Goal: Communication & Community: Answer question/provide support

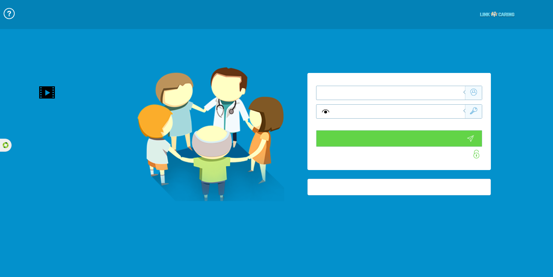
click at [351, 89] on input "text" at bounding box center [399, 93] width 131 height 14
type input "התחבר עכשיו"
type input "עדיין לא? צור חשבון!"
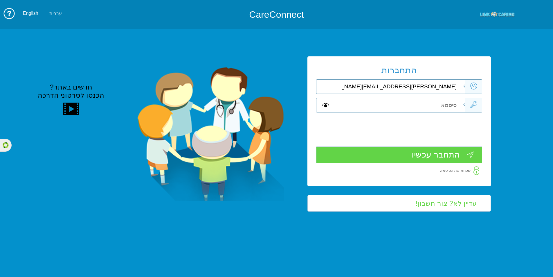
type input "[PERSON_NAME][EMAIL_ADDRESS][DOMAIN_NAME]"
type input "m"
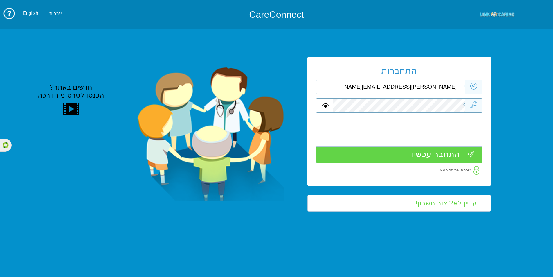
click at [431, 159] on input "התחבר עכשיו" at bounding box center [399, 154] width 166 height 17
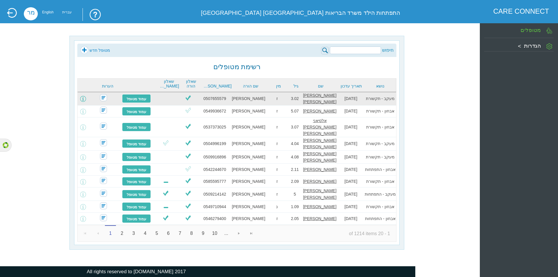
click at [86, 97] on span at bounding box center [83, 99] width 6 height 6
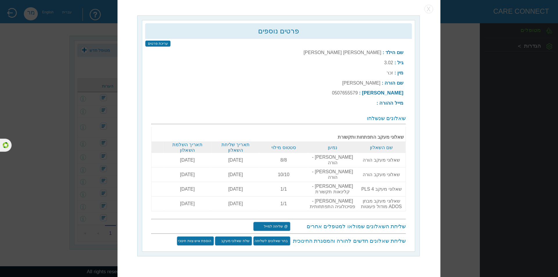
click at [278, 212] on div "שם הילד : שמעון ישראל אמסלם גיל : 3.02 מין : זכר שם הורה : יעלה אמסלם : : X" at bounding box center [278, 146] width 266 height 204
click at [276, 222] on input "@ שליחה למייל" at bounding box center [271, 226] width 37 height 9
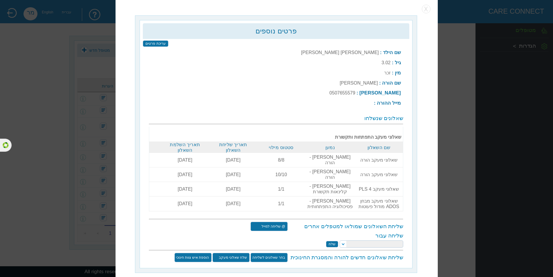
click at [356, 232] on div "שליחה עבור שלח" at bounding box center [276, 239] width 254 height 15
click at [356, 240] on select at bounding box center [372, 243] width 64 height 7
click at [337, 223] on h3 "שליחת השאלונים שמולאו למטפלים אחרים" at bounding box center [346, 226] width 114 height 6
click at [346, 240] on select at bounding box center [372, 243] width 64 height 7
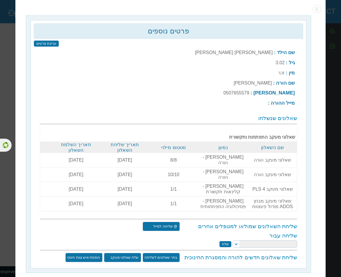
click at [273, 240] on select "הילה קרסנופולסקי יעל מאייר יאיר צדקה ורד מזרחי קרן מאייר לפידות טלי זק סמדר מוז…" at bounding box center [265, 243] width 64 height 7
select select "[PERSON_NAME][EMAIL_ADDRESS][DOMAIN_NAME]"
click at [234, 240] on select "הילה קרסנופולסקי יעל מאייר יאיר צדקה ורד מזרחי קרן מאייר לפידות טלי זק סמדר מוז…" at bounding box center [265, 243] width 64 height 7
click at [226, 241] on input "שלח" at bounding box center [225, 244] width 12 height 6
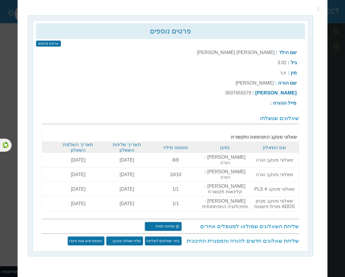
click at [322, 13] on button "button" at bounding box center [319, 9] width 9 height 9
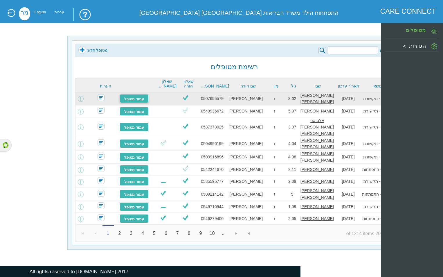
click at [140, 98] on link "עמוד מטופל" at bounding box center [134, 98] width 29 height 9
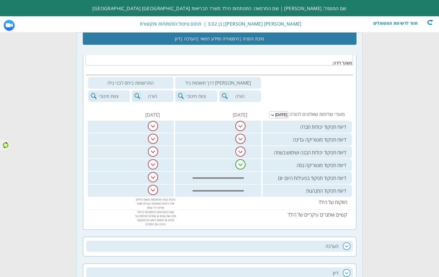
scroll to position [373, 0]
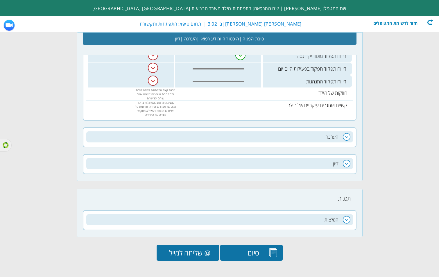
click at [200, 248] on input "@ שליחה למייל" at bounding box center [188, 253] width 62 height 16
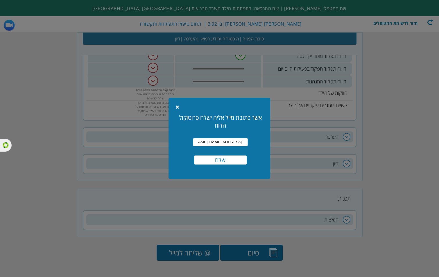
click at [232, 141] on input "[PERSON_NAME][EMAIL_ADDRESS][DOMAIN_NAME]" at bounding box center [220, 142] width 55 height 8
click at [198, 144] on input "[PERSON_NAME][EMAIL_ADDRESS][DOMAIN_NAME]" at bounding box center [220, 142] width 55 height 8
click at [268, 144] on td at bounding box center [269, 139] width 2 height 78
click at [221, 157] on input "שלח" at bounding box center [220, 159] width 53 height 9
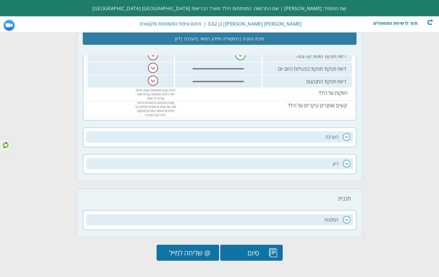
click at [189, 251] on input "@ שליחה למייל" at bounding box center [188, 253] width 62 height 16
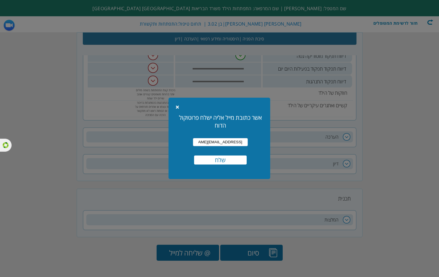
click at [216, 160] on input "שלח" at bounding box center [220, 159] width 53 height 9
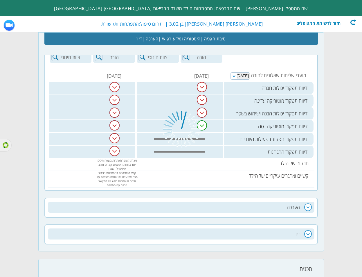
scroll to position [286, 0]
